Goal: Obtain resource: Download file/media

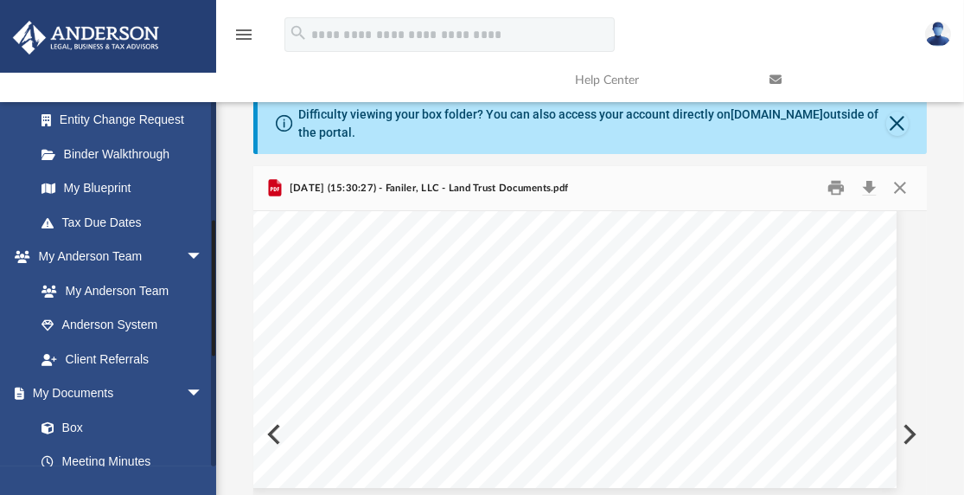
scroll to position [387, 0]
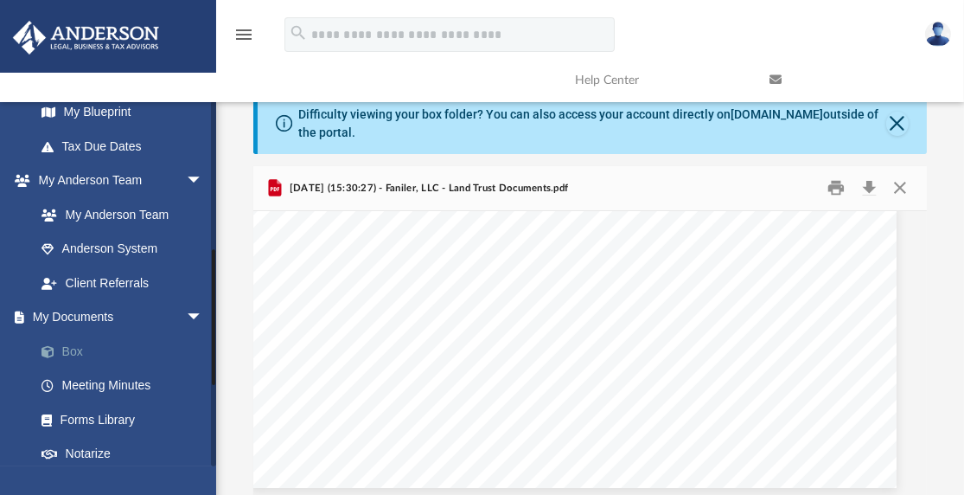
click at [74, 353] on link "Box" at bounding box center [126, 351] width 205 height 35
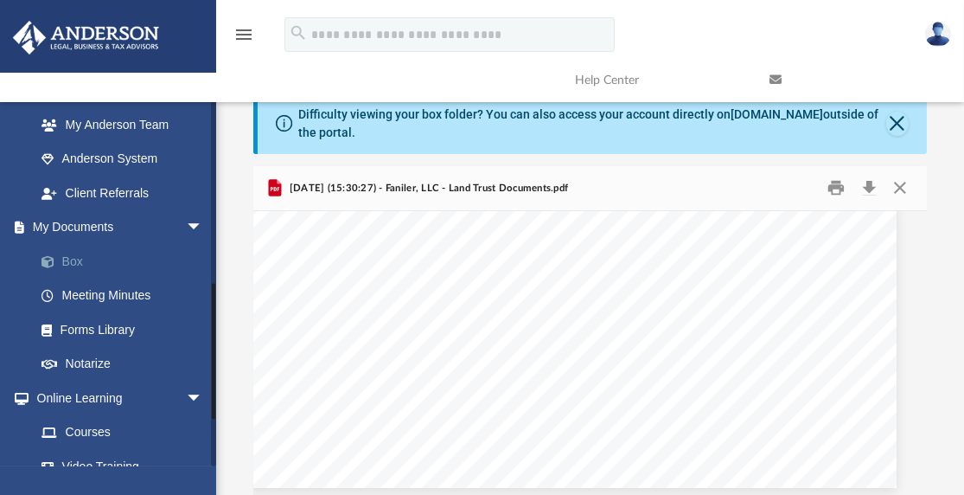
scroll to position [476, 0]
click at [71, 261] on link "Box" at bounding box center [126, 262] width 205 height 35
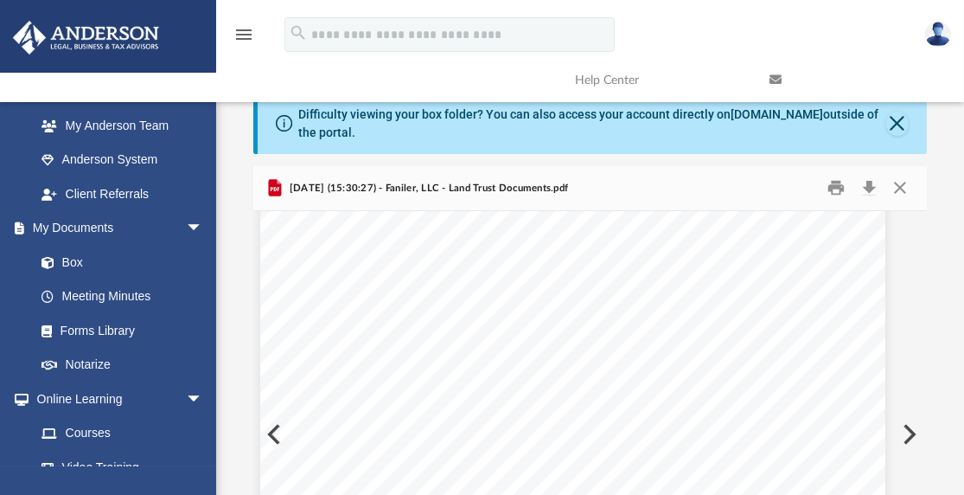
scroll to position [0, 30]
click at [901, 193] on button "Close" at bounding box center [899, 188] width 31 height 27
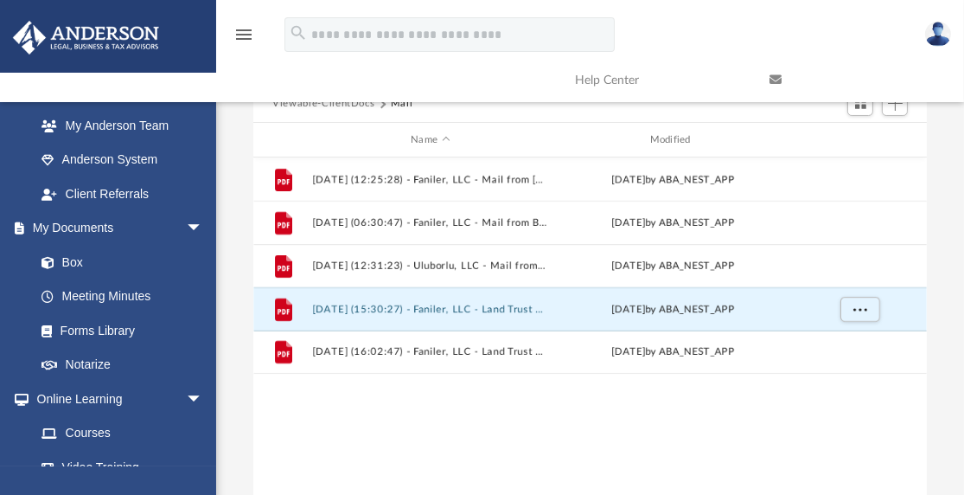
scroll to position [144, 0]
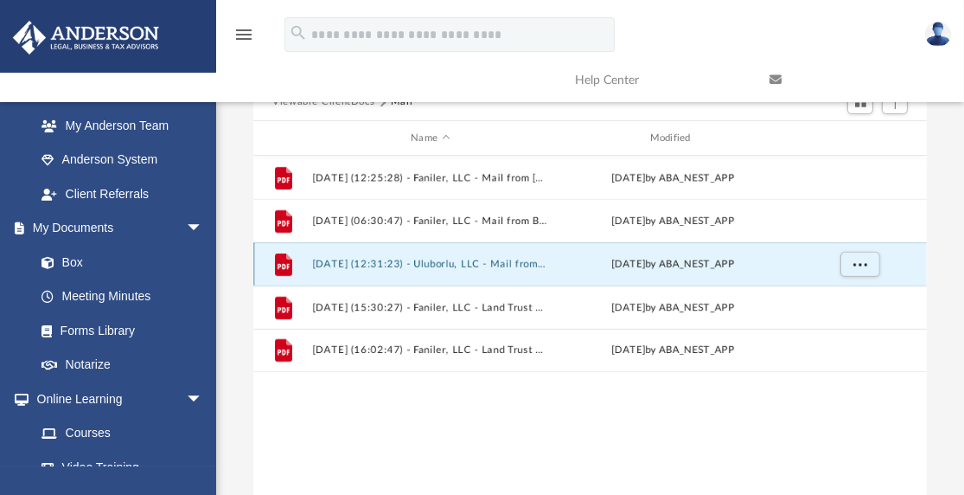
click at [453, 266] on button "[DATE] (12:31:23) - Uluborlu, LLC - Mail from Bank of America, N.A..pdf" at bounding box center [430, 264] width 235 height 11
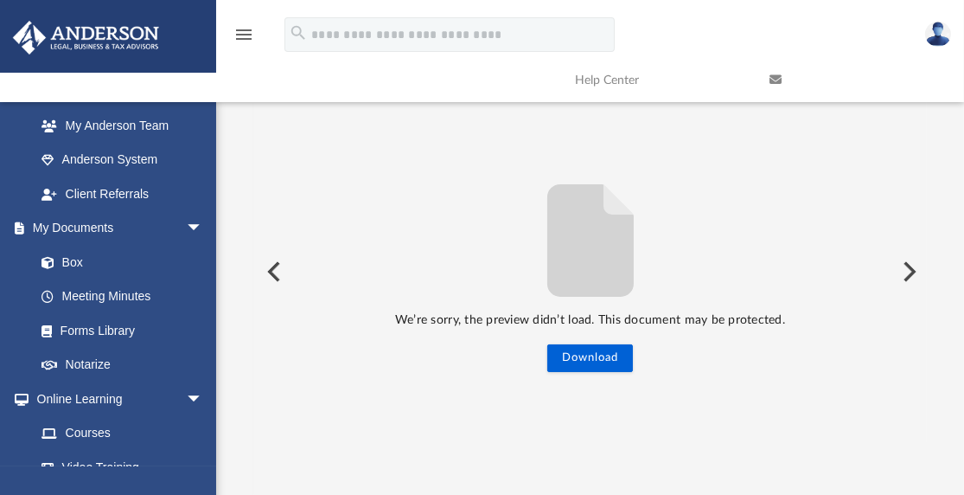
click at [274, 269] on button "Preview" at bounding box center [272, 271] width 38 height 48
click at [595, 360] on button "Download" at bounding box center [590, 358] width 86 height 28
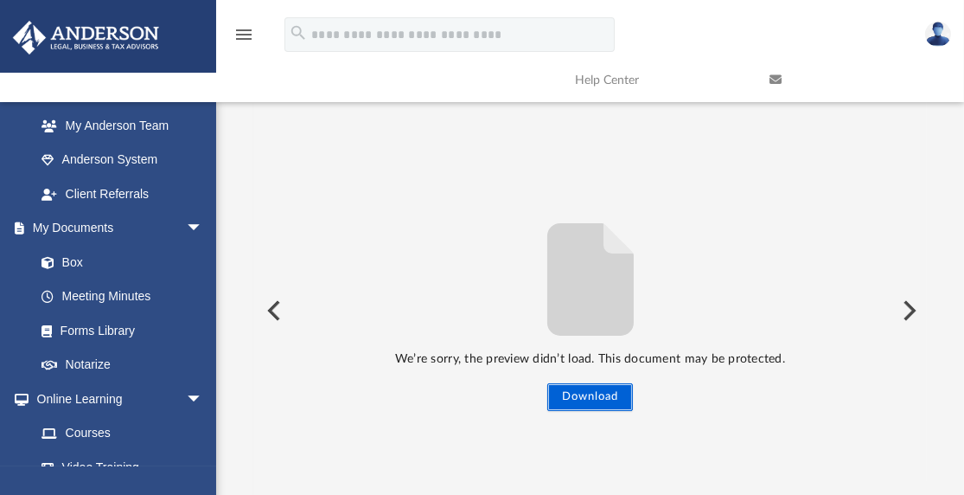
scroll to position [121, 0]
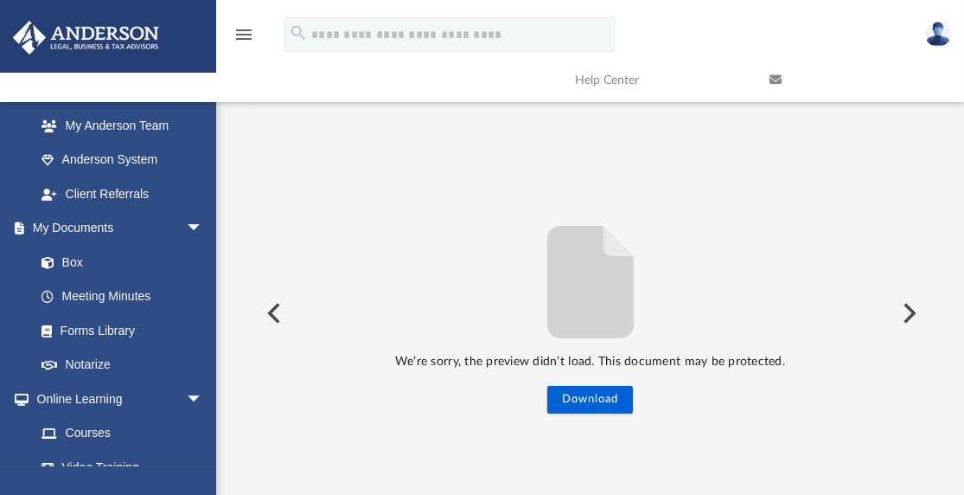
click at [910, 314] on button "Preview" at bounding box center [908, 313] width 38 height 48
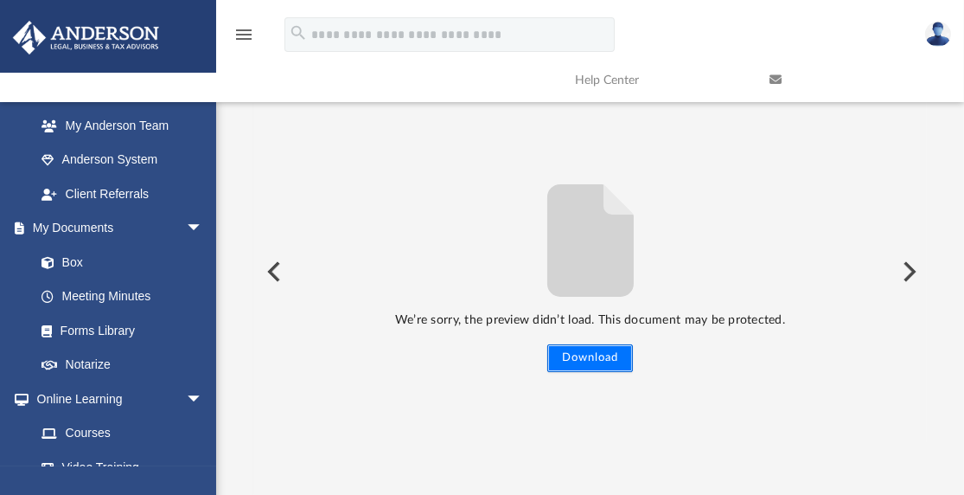
click at [585, 363] on button "Download" at bounding box center [590, 358] width 86 height 28
click at [283, 275] on button "Preview" at bounding box center [272, 271] width 38 height 48
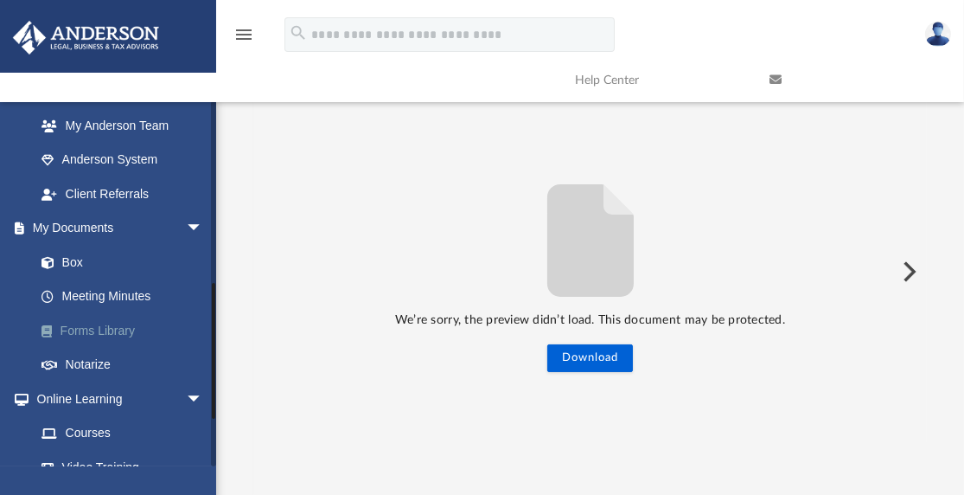
click at [97, 334] on link "Forms Library" at bounding box center [126, 330] width 205 height 35
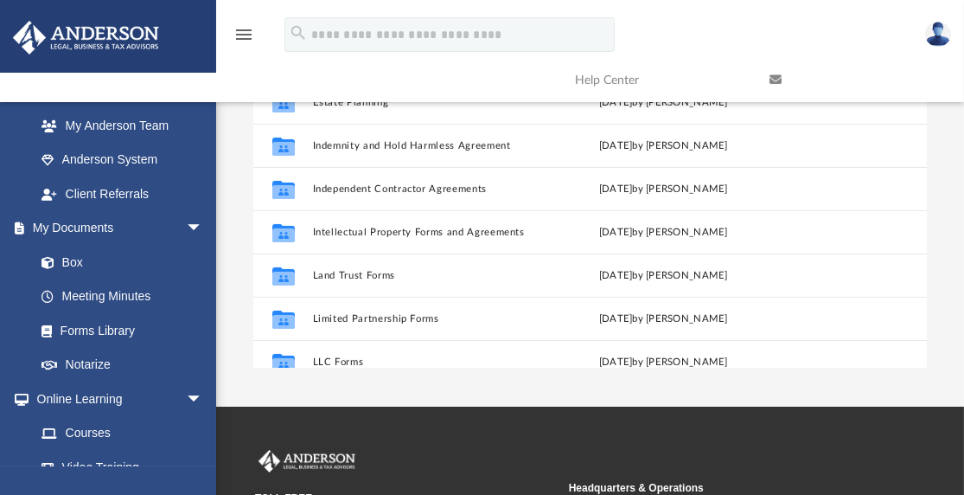
scroll to position [491, 0]
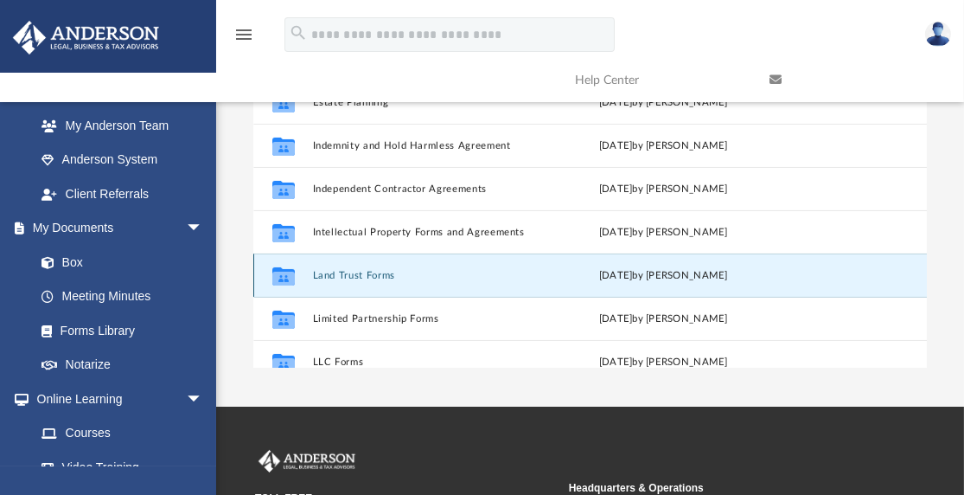
click at [362, 272] on button "Land Trust Forms" at bounding box center [427, 275] width 229 height 11
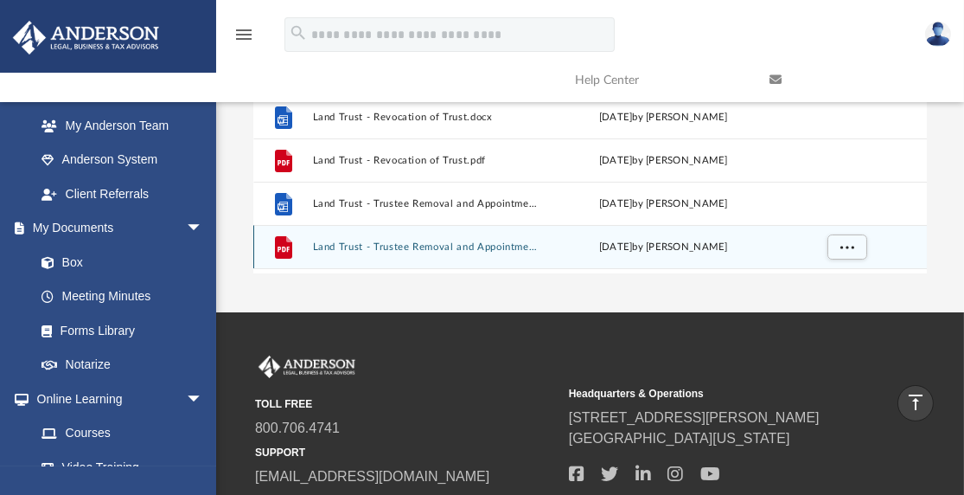
scroll to position [183, 0]
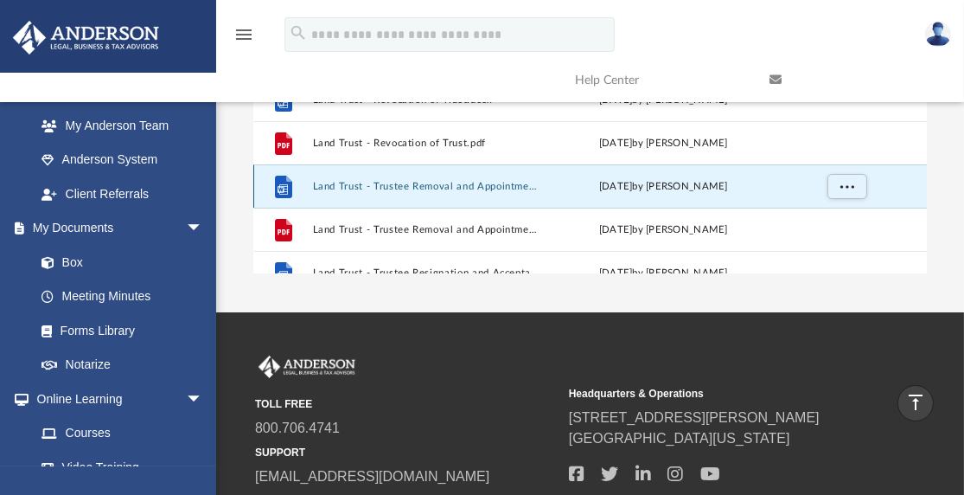
click at [446, 181] on button "Land Trust - Trustee Removal and Appointment of New Trustee (with Instructions)…" at bounding box center [427, 186] width 229 height 11
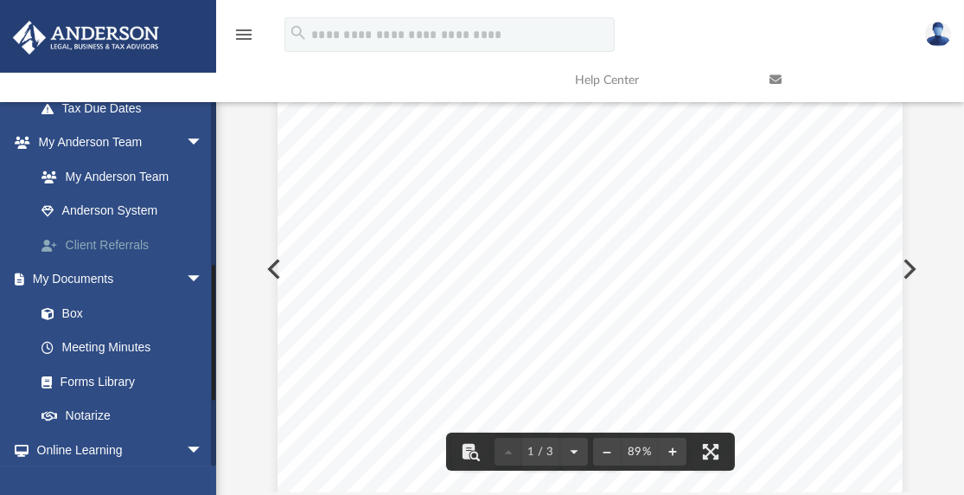
scroll to position [422, 0]
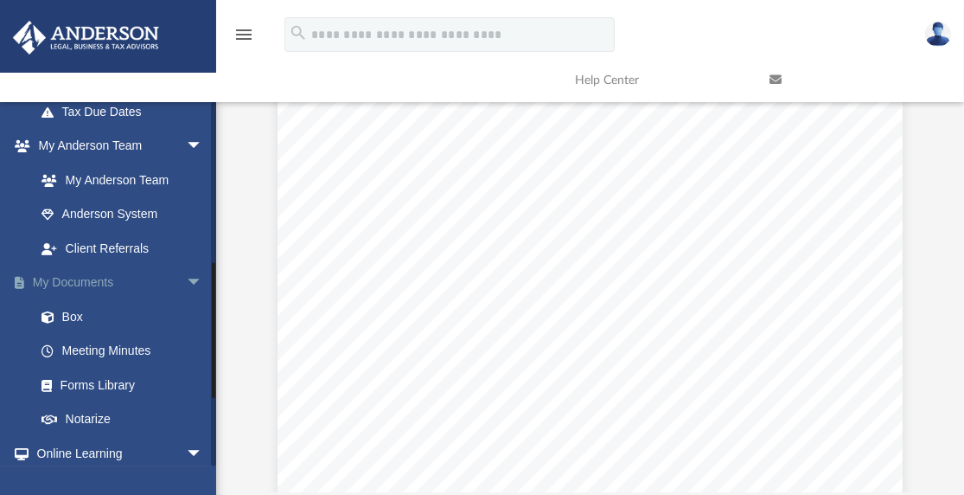
click at [83, 282] on link "My Documents arrow_drop_down" at bounding box center [120, 282] width 217 height 35
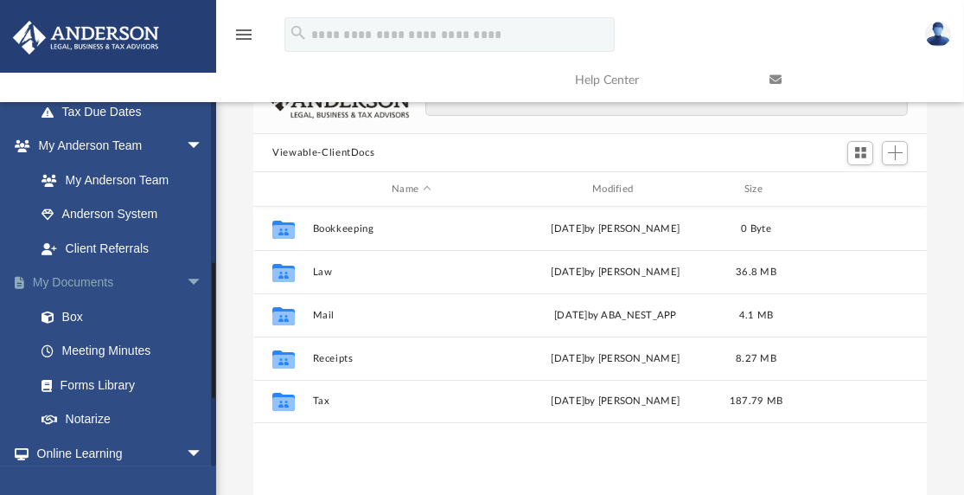
scroll to position [380, 660]
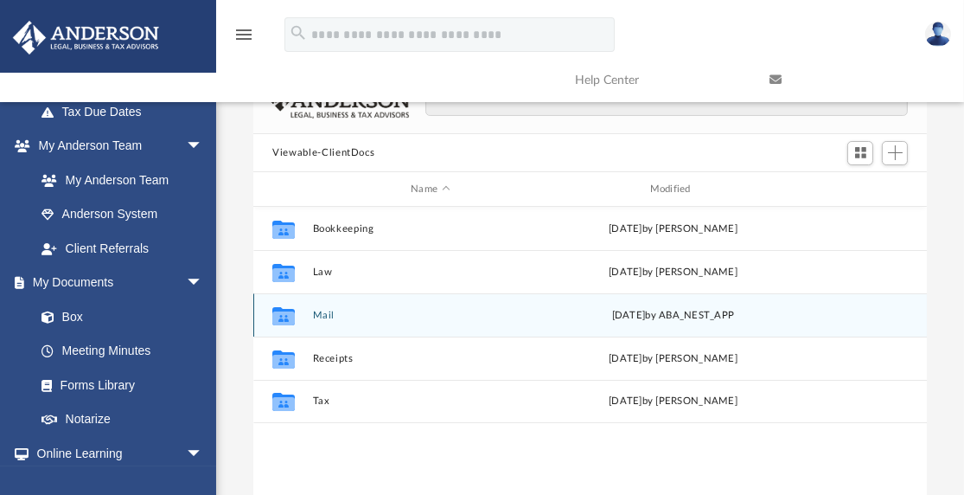
click at [323, 310] on button "Mail" at bounding box center [430, 315] width 235 height 11
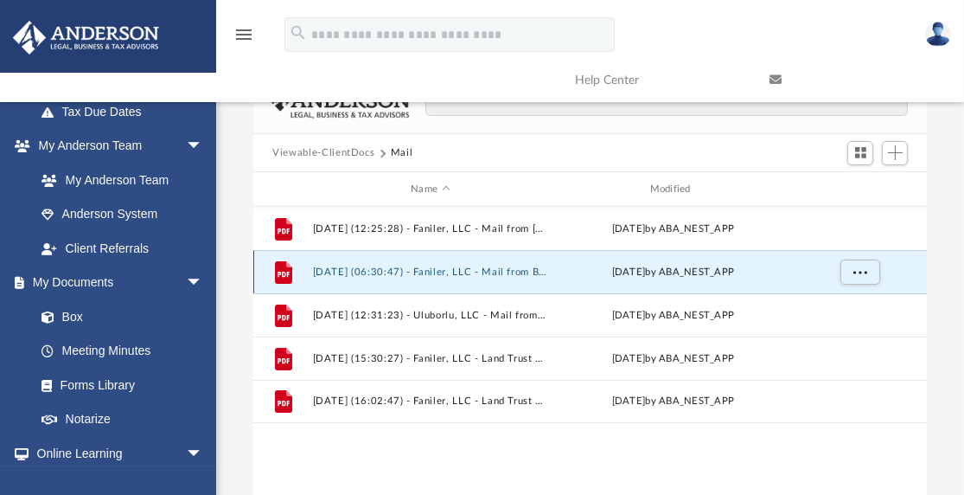
click at [478, 269] on button "[DATE] (06:30:47) - Faniler, LLC - Mail from Bank of America, N.A..pdf" at bounding box center [430, 271] width 235 height 11
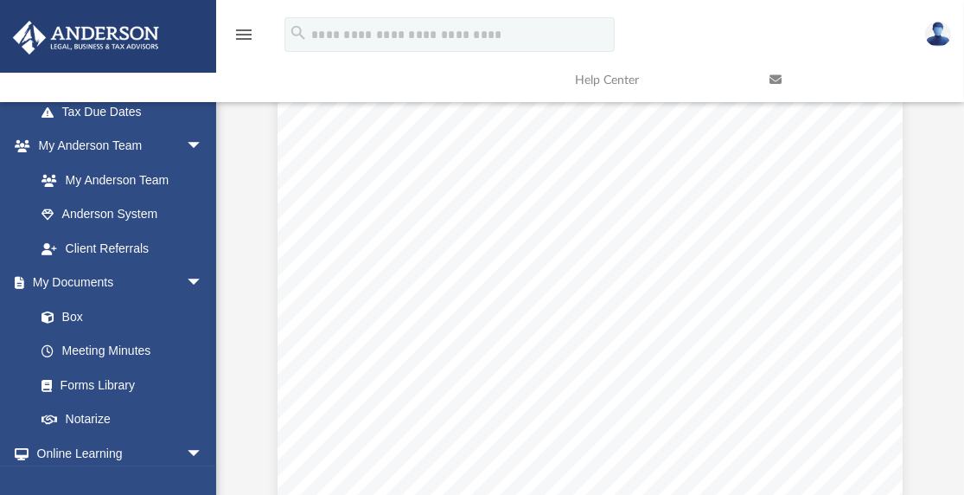
scroll to position [339, 0]
